Goal: Leave review/rating: Leave review/rating

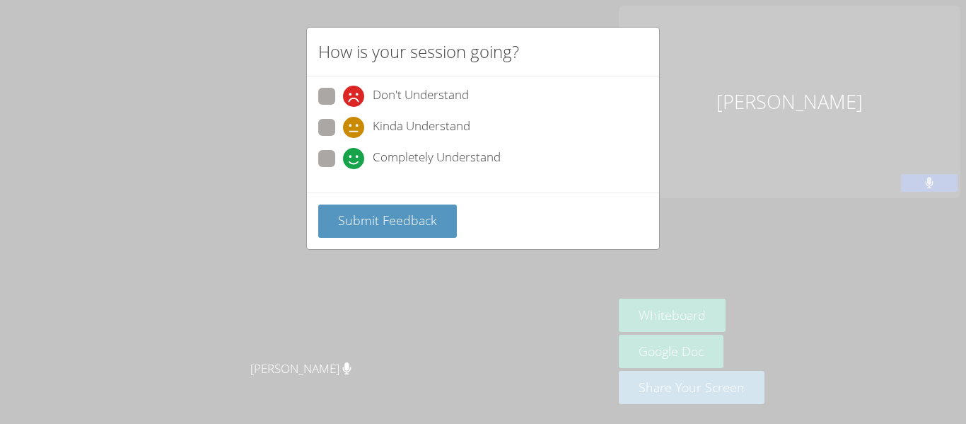
click at [343, 169] on span at bounding box center [343, 169] width 0 height 0
click at [343, 153] on input "Completely Understand" at bounding box center [349, 156] width 12 height 12
radio input "true"
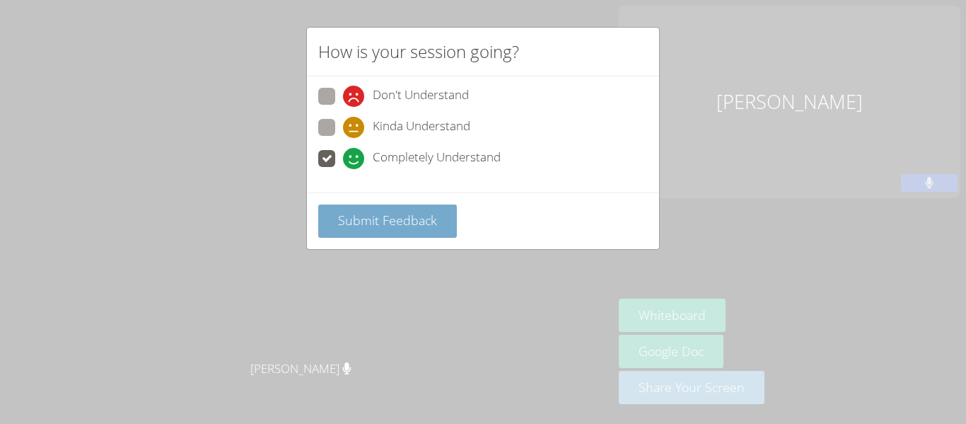
click at [358, 217] on span "Submit Feedback" at bounding box center [387, 219] width 99 height 17
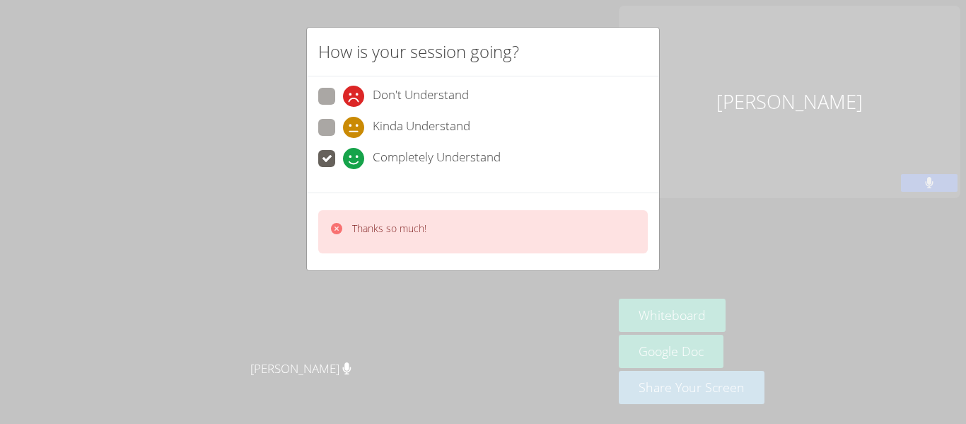
click at [363, 232] on p "Thanks so much!" at bounding box center [389, 228] width 74 height 14
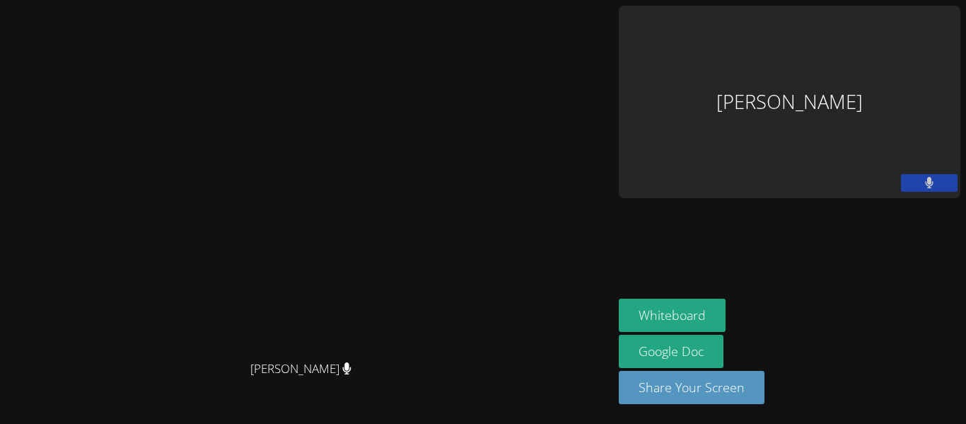
scroll to position [23, 0]
click at [916, 272] on aside "[PERSON_NAME] Whiteboard Google Doc Share Your Screen" at bounding box center [789, 212] width 353 height 424
